Goal: Information Seeking & Learning: Learn about a topic

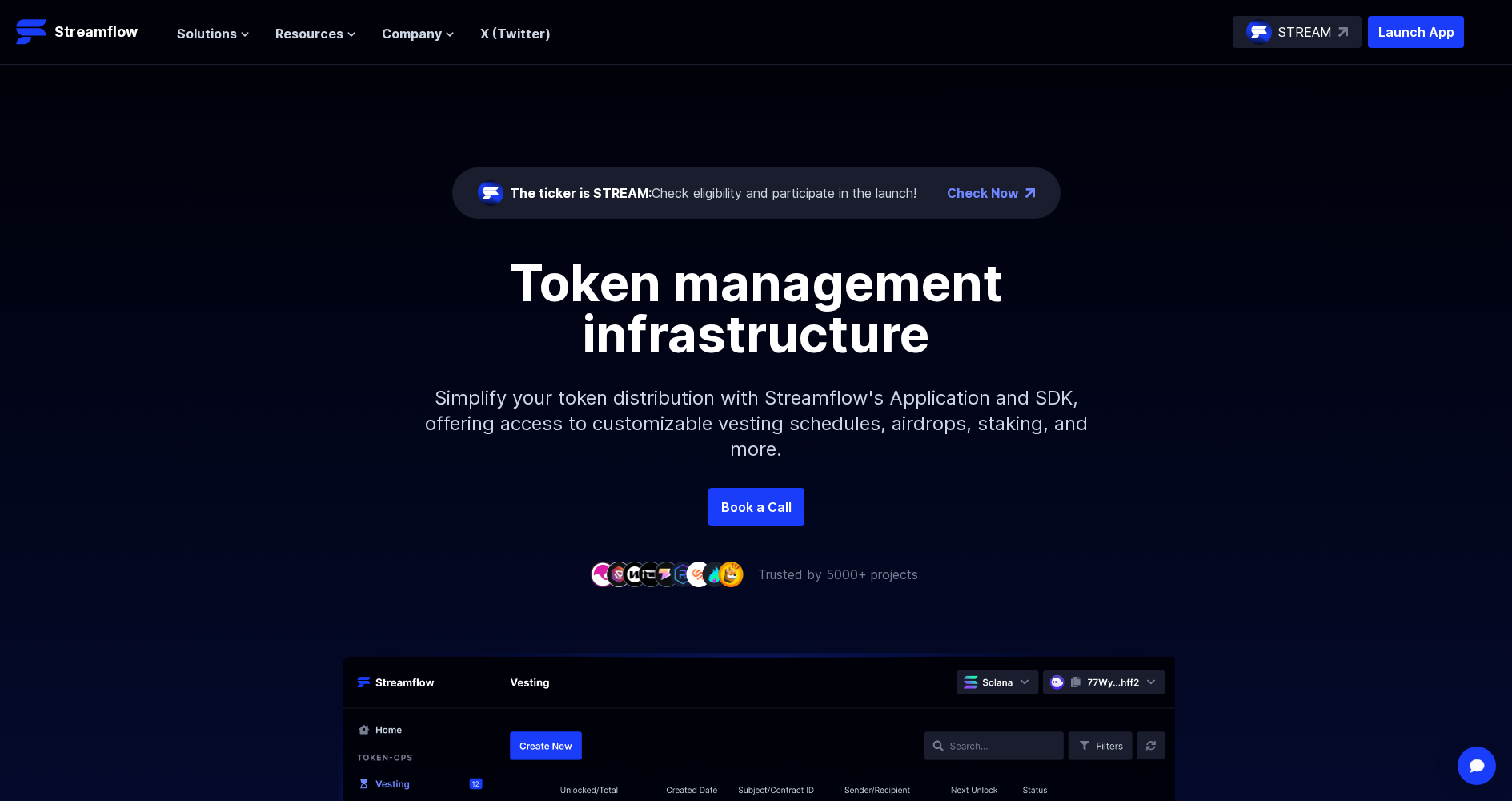
click at [728, 183] on div "The ticker is STREAM: Check eligibility and participate in the launch!" at bounding box center [697, 193] width 439 height 25
click at [729, 187] on div "The ticker is STREAM: Check eligibility and participate in the launch!" at bounding box center [712, 192] width 406 height 19
click at [197, 30] on span "Solutions" at bounding box center [206, 33] width 60 height 19
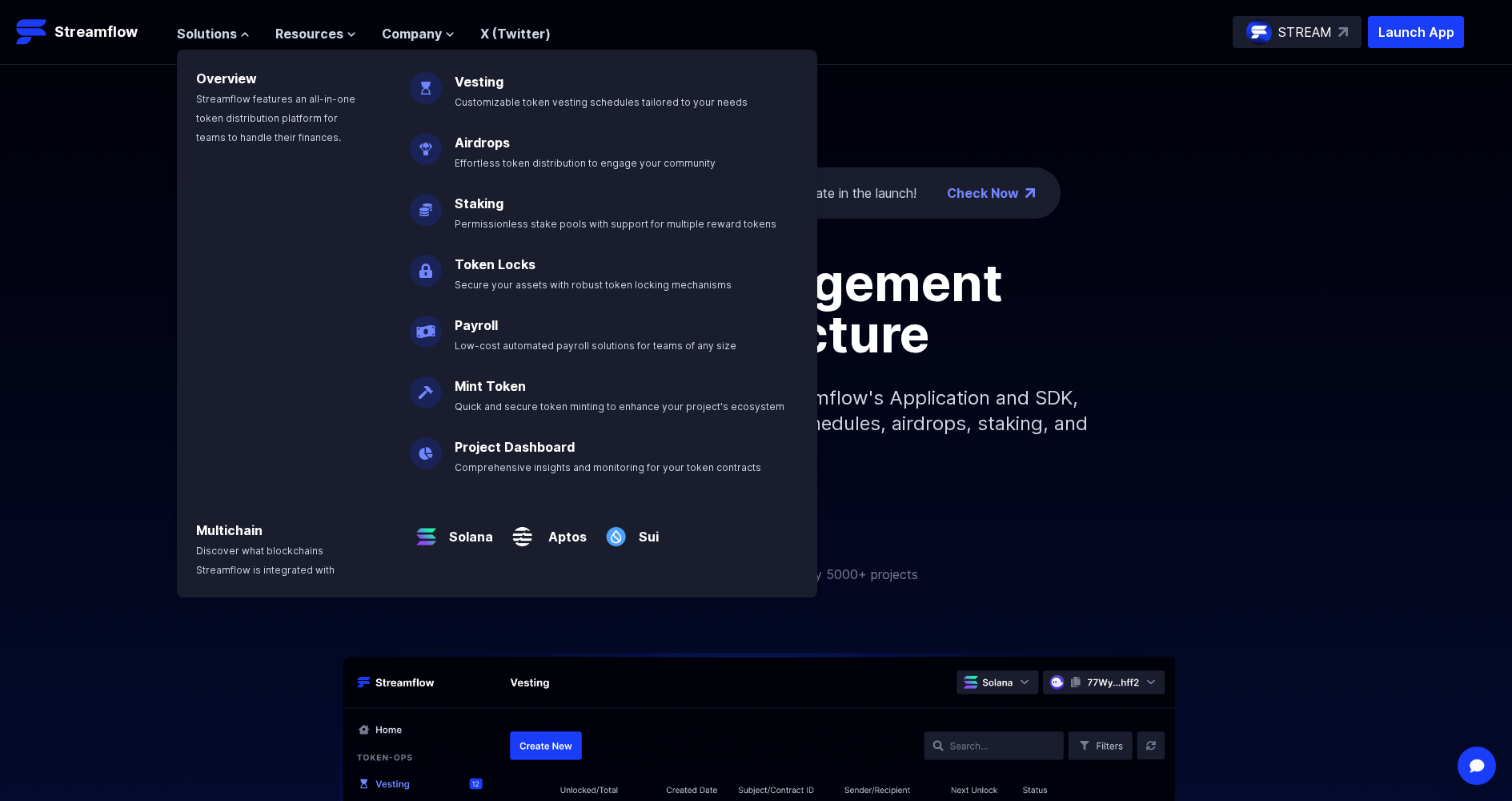
click at [33, 94] on div "The ticker is STREAM: Check eligibility and participate in the launch! Check No…" at bounding box center [756, 276] width 1512 height 423
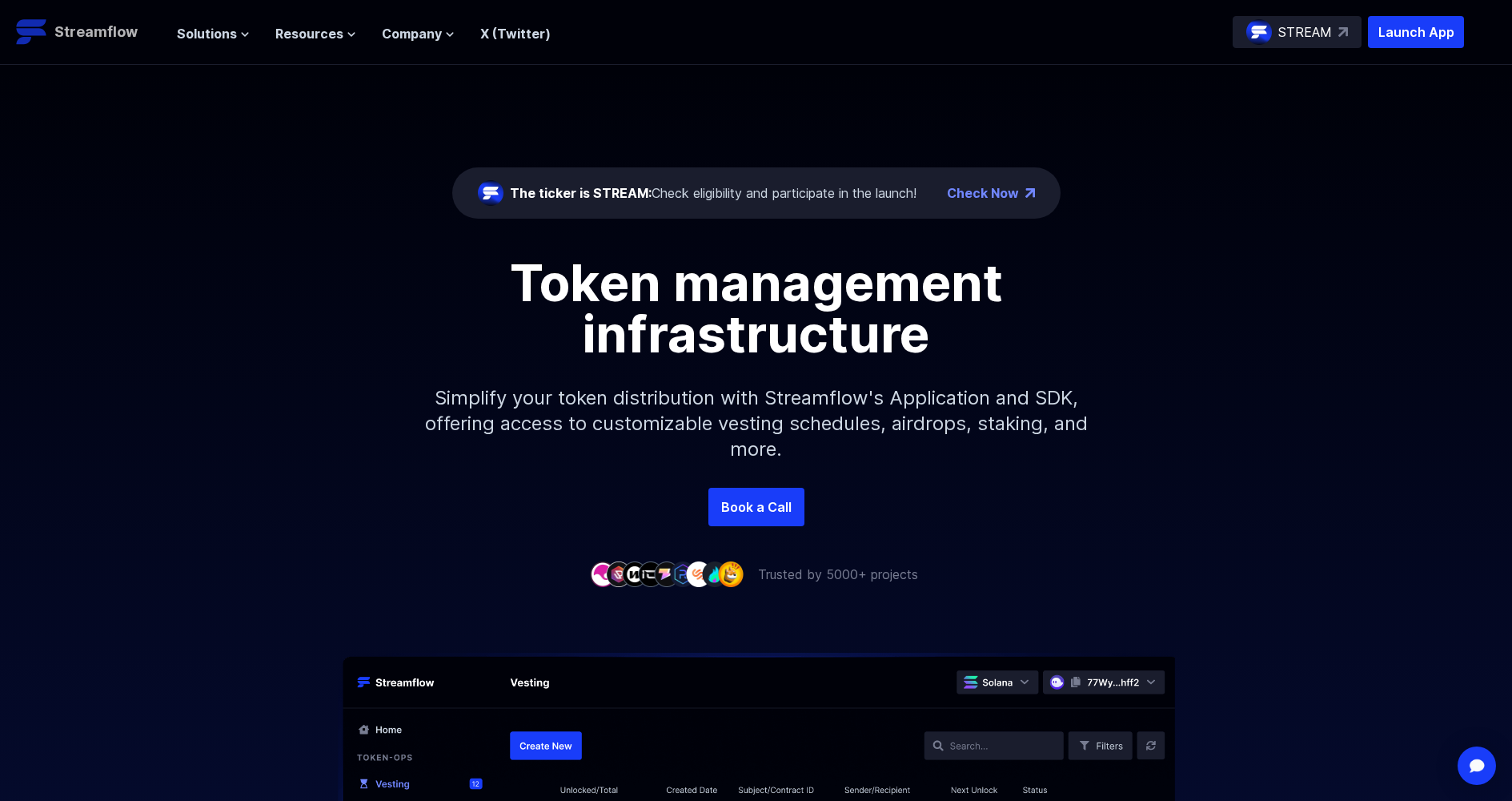
click at [68, 40] on p "Streamflow" at bounding box center [95, 32] width 83 height 23
click at [703, 200] on div "The ticker is STREAM: Check eligibility and participate in the launch!" at bounding box center [712, 192] width 406 height 19
click at [1006, 189] on link "Check Now" at bounding box center [982, 192] width 72 height 19
click at [231, 32] on span "Solutions" at bounding box center [206, 33] width 60 height 19
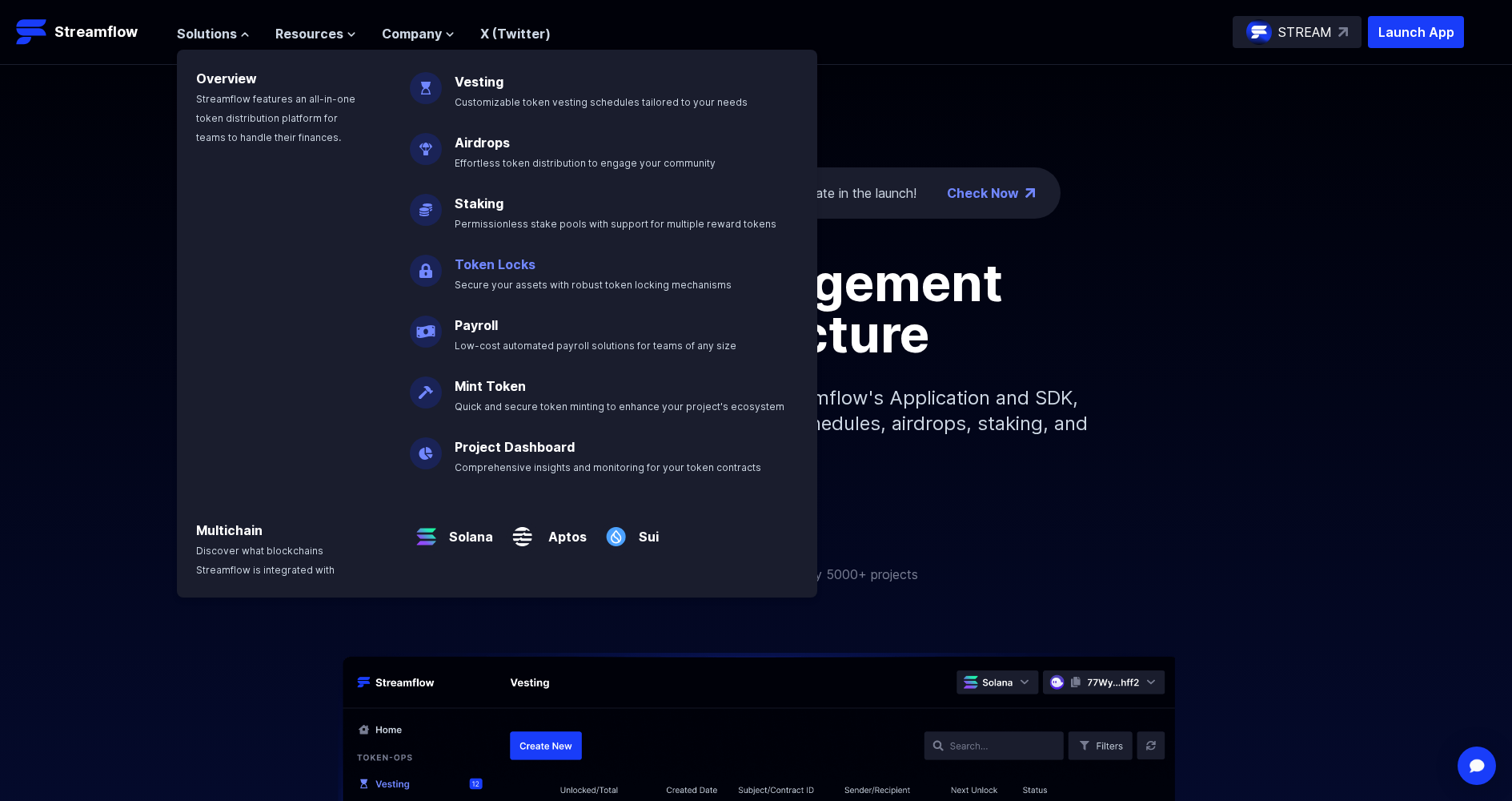
click at [501, 270] on link "Token Locks" at bounding box center [495, 264] width 81 height 16
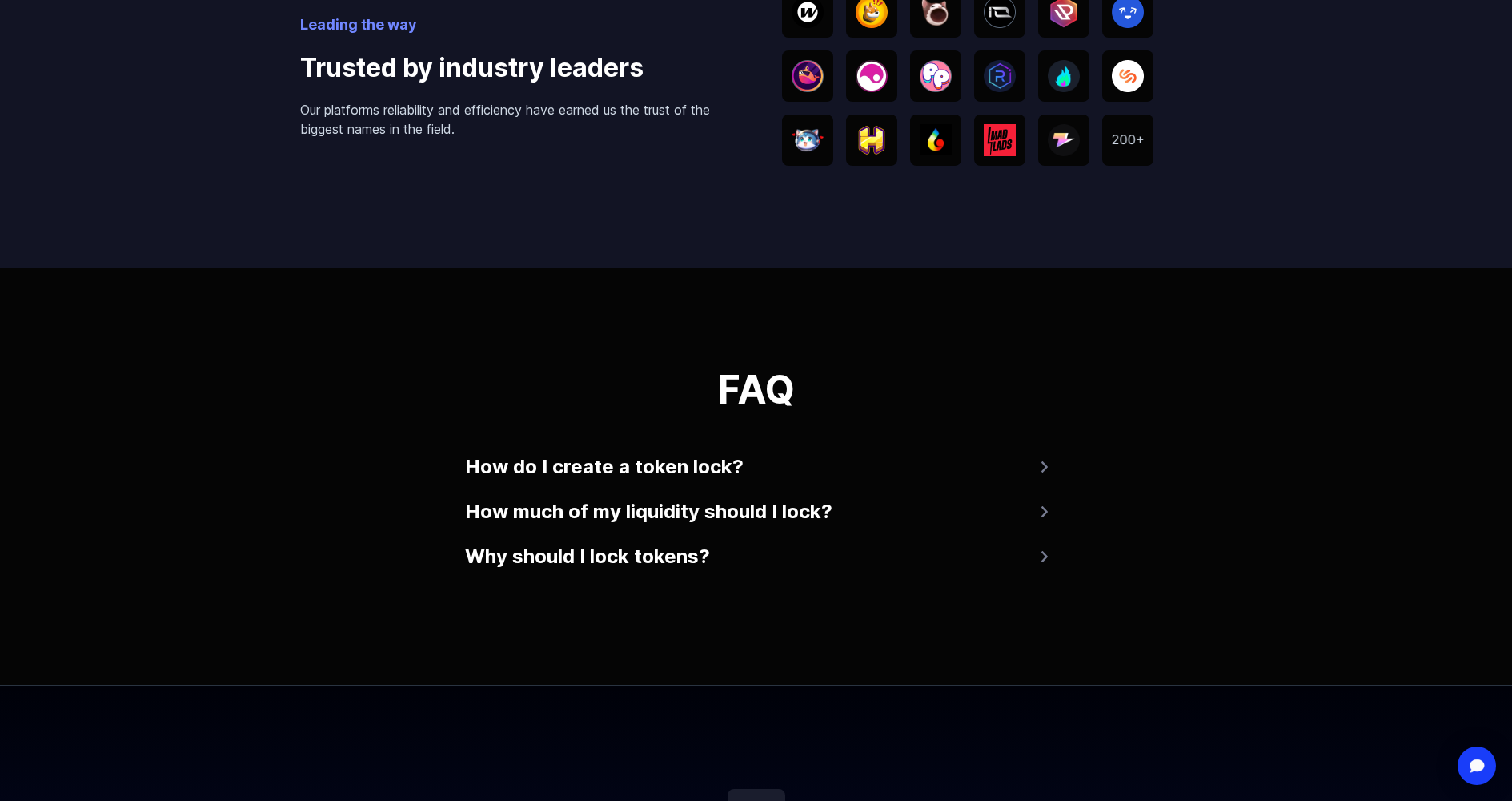
scroll to position [2802, 0]
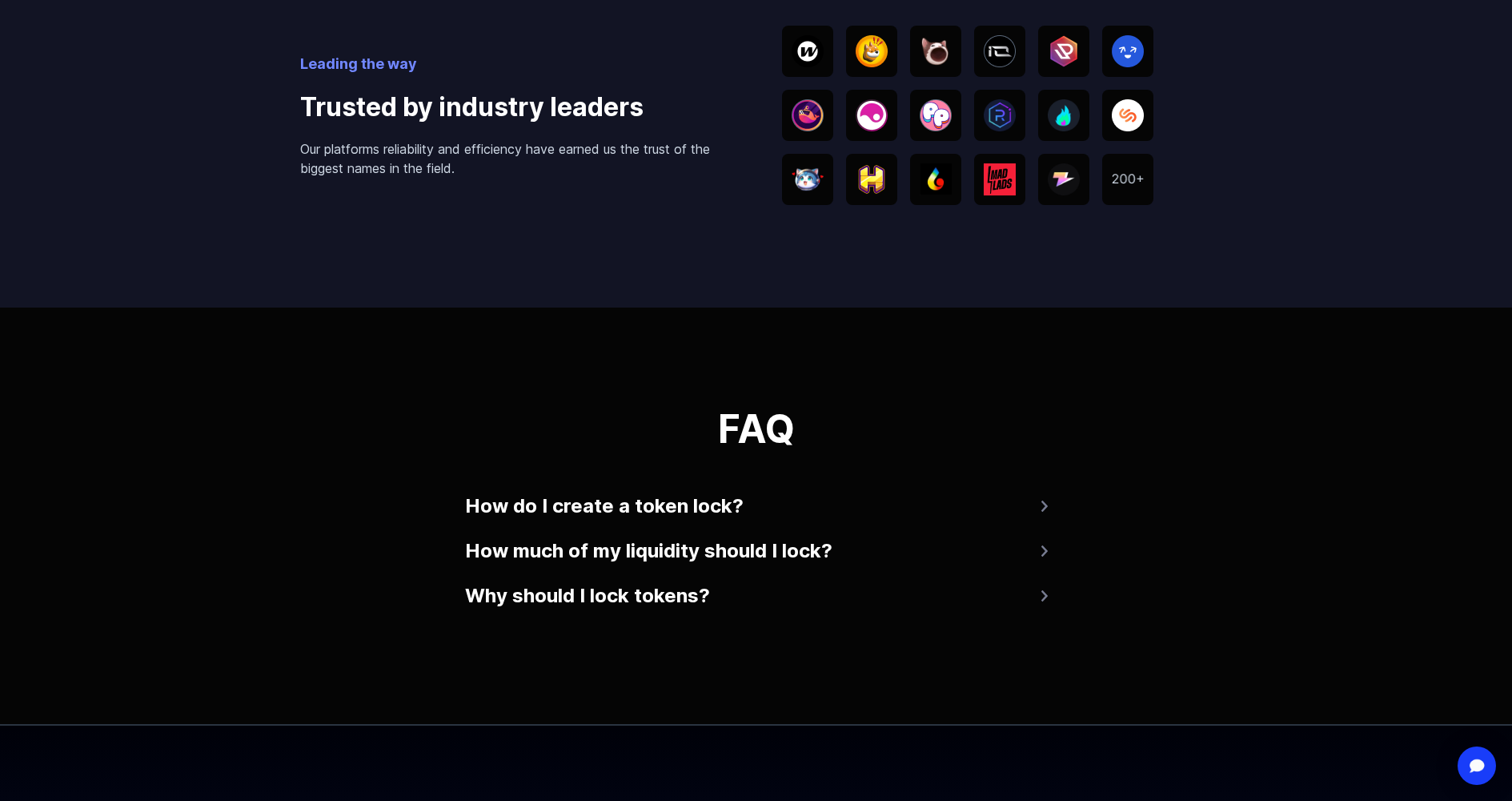
click at [755, 553] on button "How much of my liquidity should I lock?" at bounding box center [756, 551] width 583 height 39
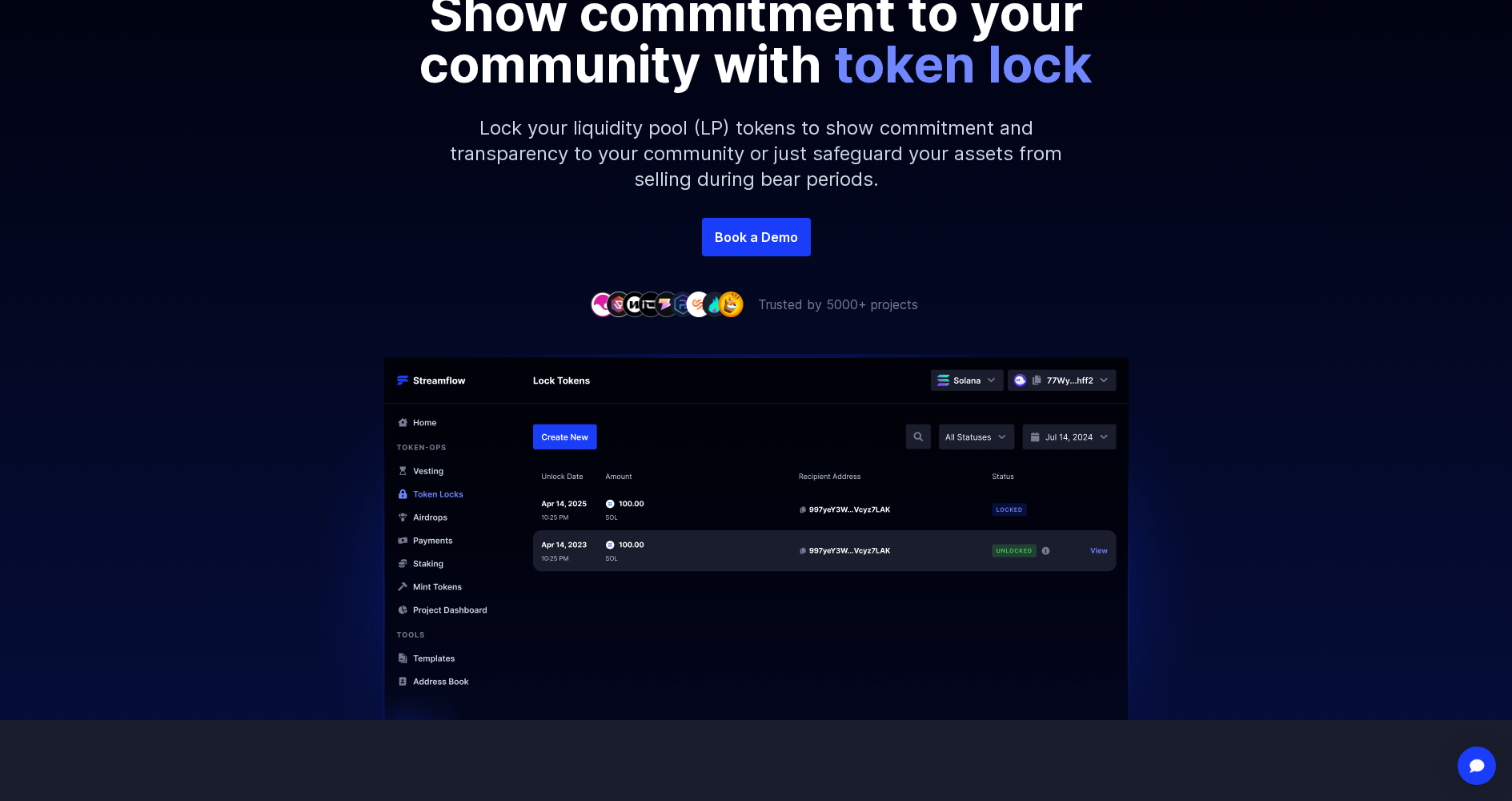
scroll to position [0, 0]
